Goal: Task Accomplishment & Management: Use online tool/utility

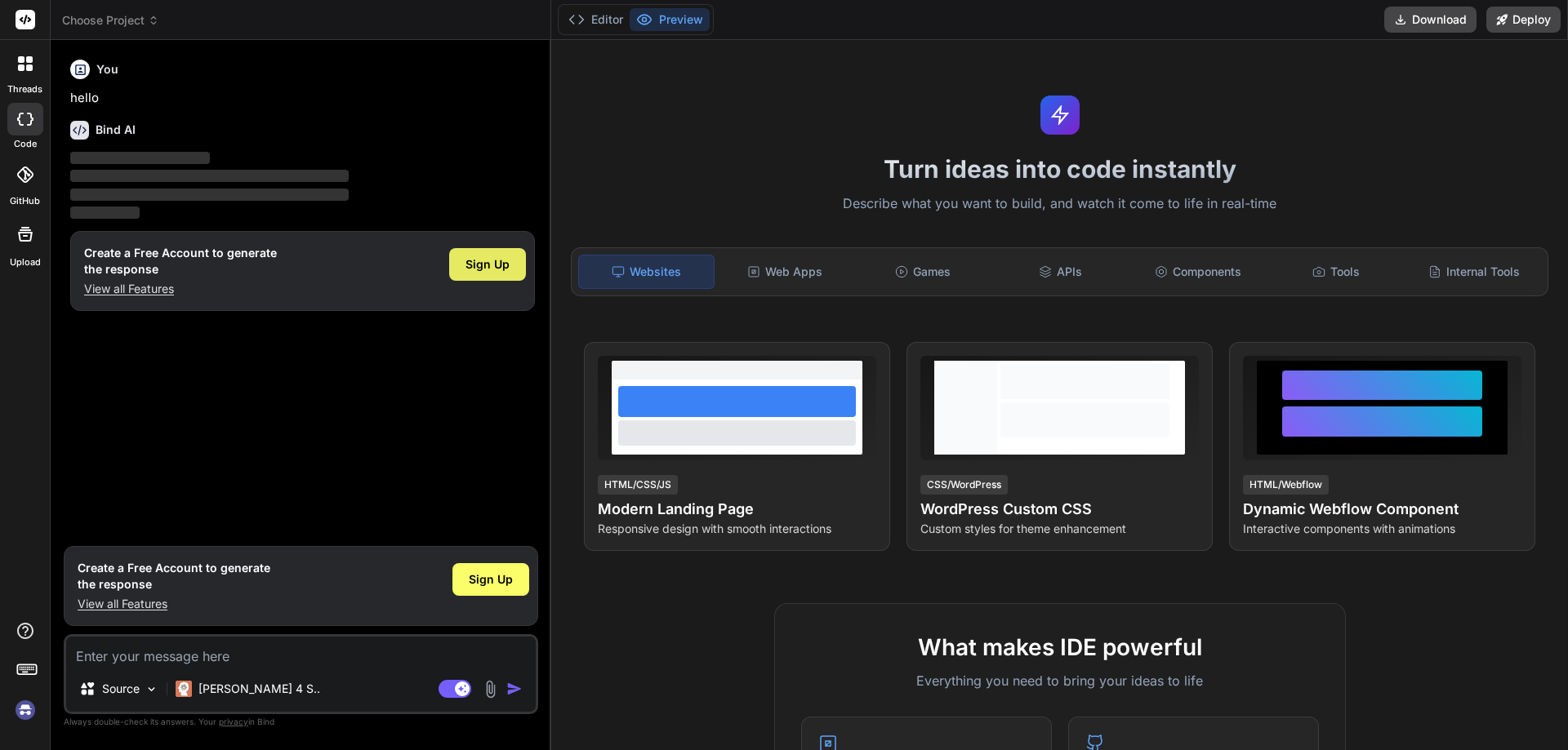
click at [499, 256] on span "Sign Up" at bounding box center [487, 264] width 44 height 17
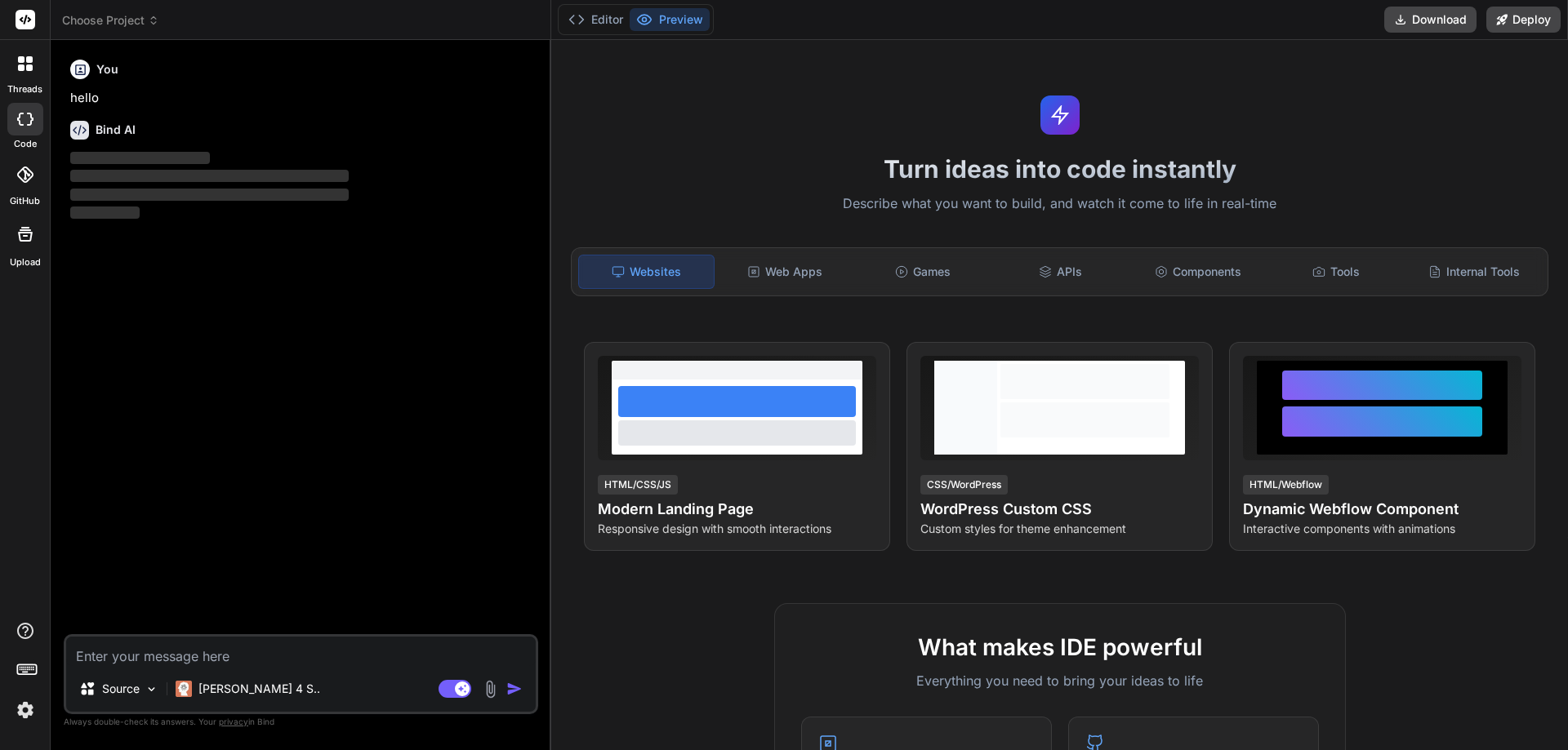
type textarea "x"
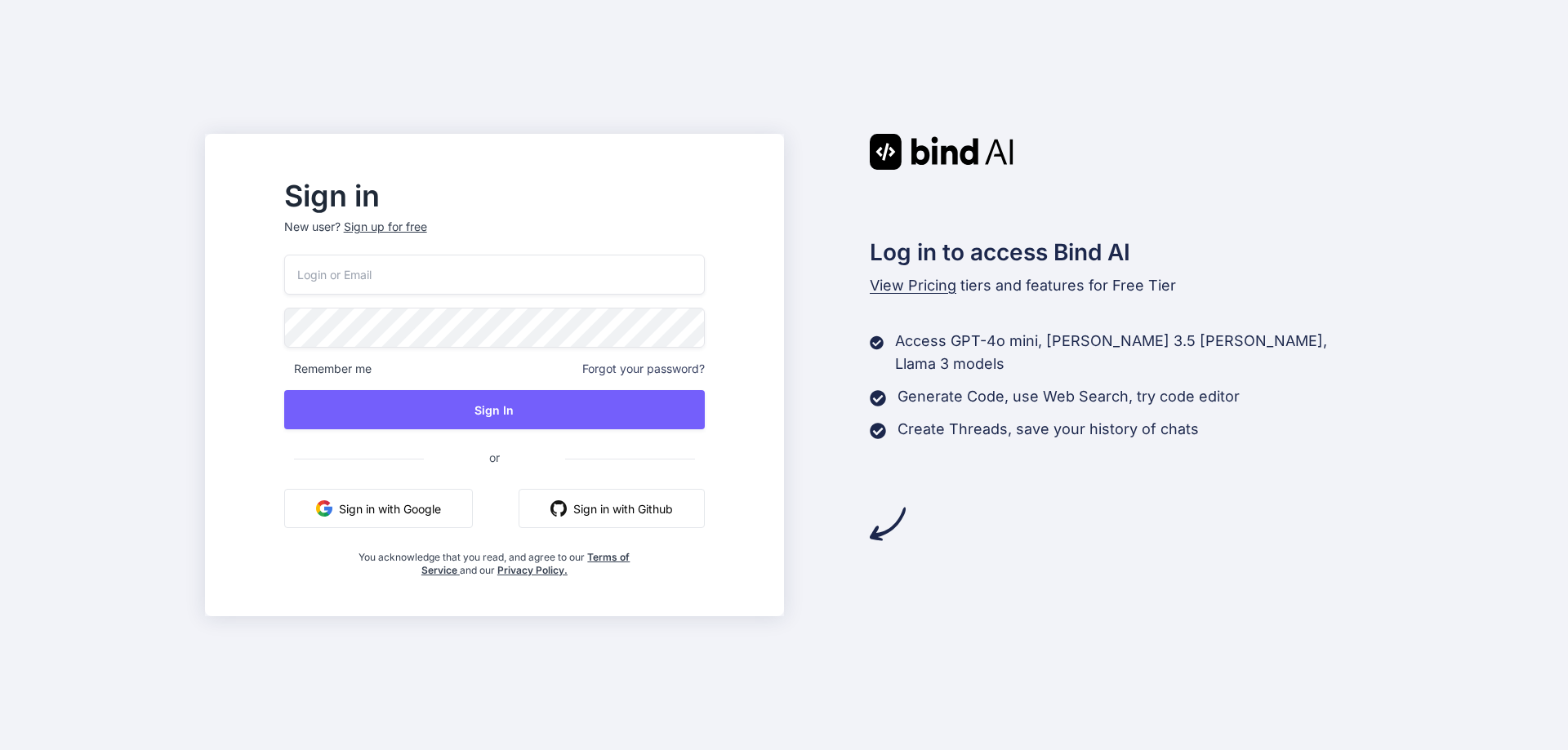
click at [435, 274] on input "email" at bounding box center [494, 274] width 420 height 40
type input "tadowet211@daxiake.com"
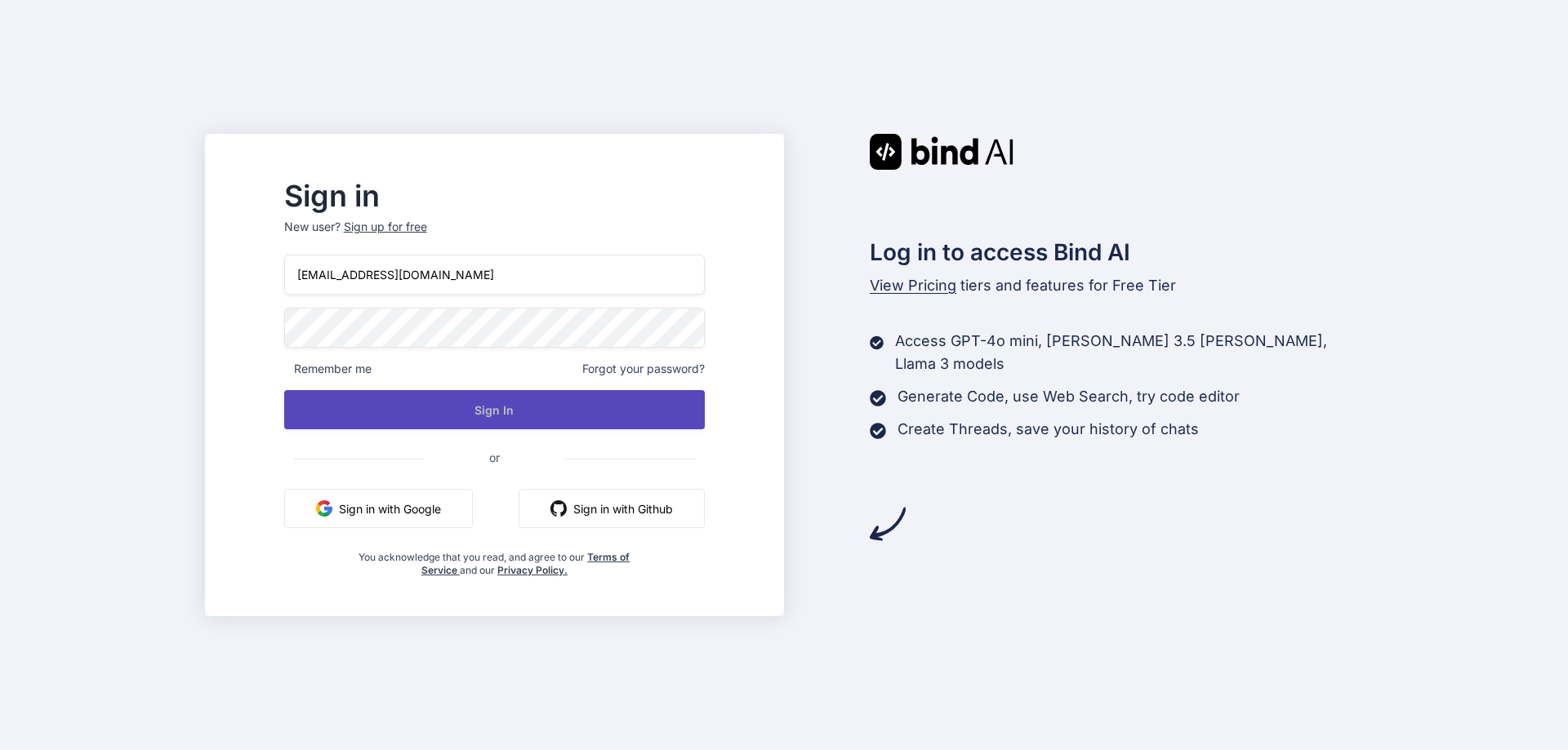
click at [533, 419] on button "Sign In" at bounding box center [494, 409] width 420 height 39
click at [535, 414] on button "Sign In" at bounding box center [494, 409] width 420 height 39
